Goal: Find specific page/section

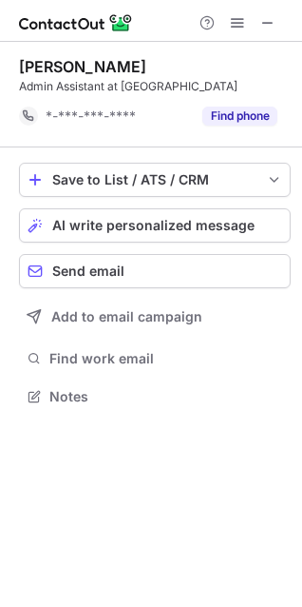
scroll to position [382, 302]
